Goal: Information Seeking & Learning: Learn about a topic

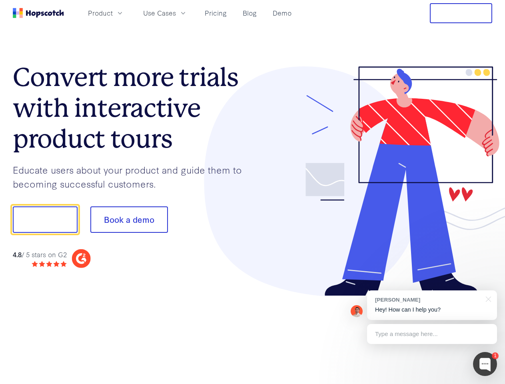
click at [253, 192] on div at bounding box center [373, 181] width 240 height 230
click at [113, 13] on span "Product" at bounding box center [100, 13] width 25 height 10
click at [176, 13] on span "Use Cases" at bounding box center [159, 13] width 33 height 10
click at [461, 13] on button "Free Trial" at bounding box center [461, 13] width 62 height 20
click at [45, 219] on button "Show me!" at bounding box center [45, 219] width 65 height 26
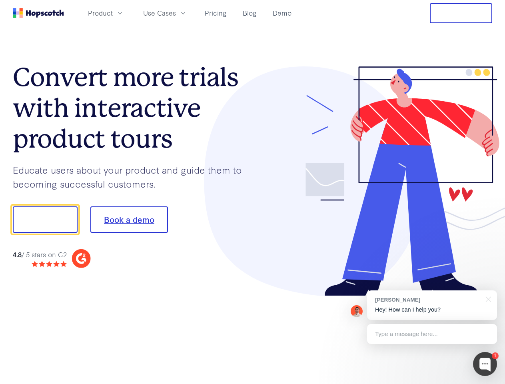
click at [129, 219] on button "Book a demo" at bounding box center [129, 219] width 78 height 26
click at [485, 364] on div at bounding box center [485, 364] width 24 height 24
click at [432, 305] on div "[PERSON_NAME] Hey! How can I help you?" at bounding box center [432, 305] width 130 height 30
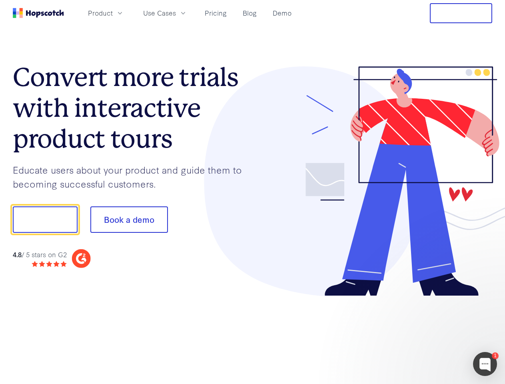
click at [487, 298] on div at bounding box center [422, 218] width 150 height 267
click at [432, 334] on div at bounding box center [422, 271] width 150 height 159
